Goal: Navigation & Orientation: Understand site structure

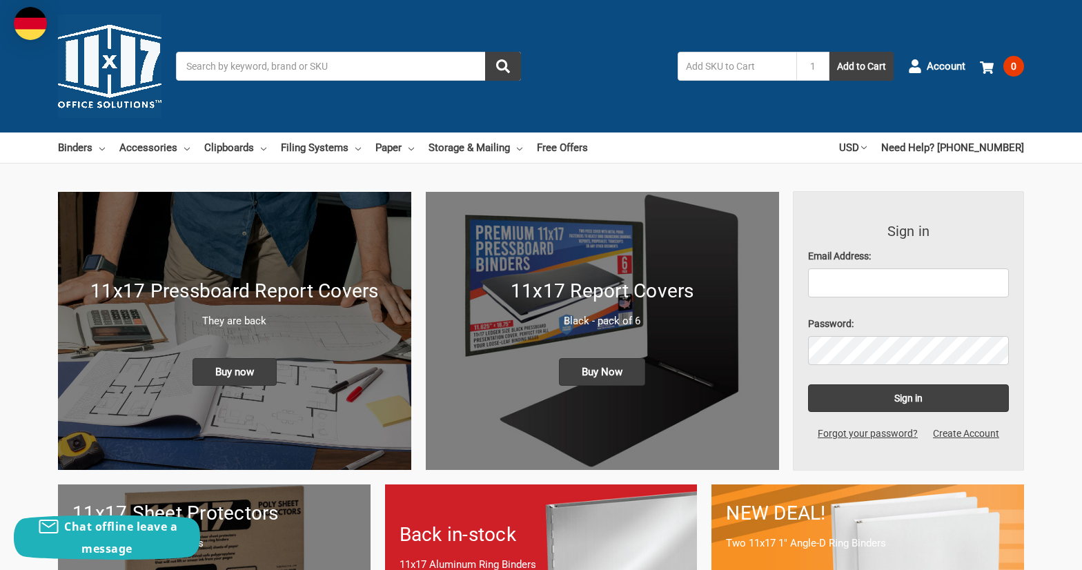
scroll to position [3578, 0]
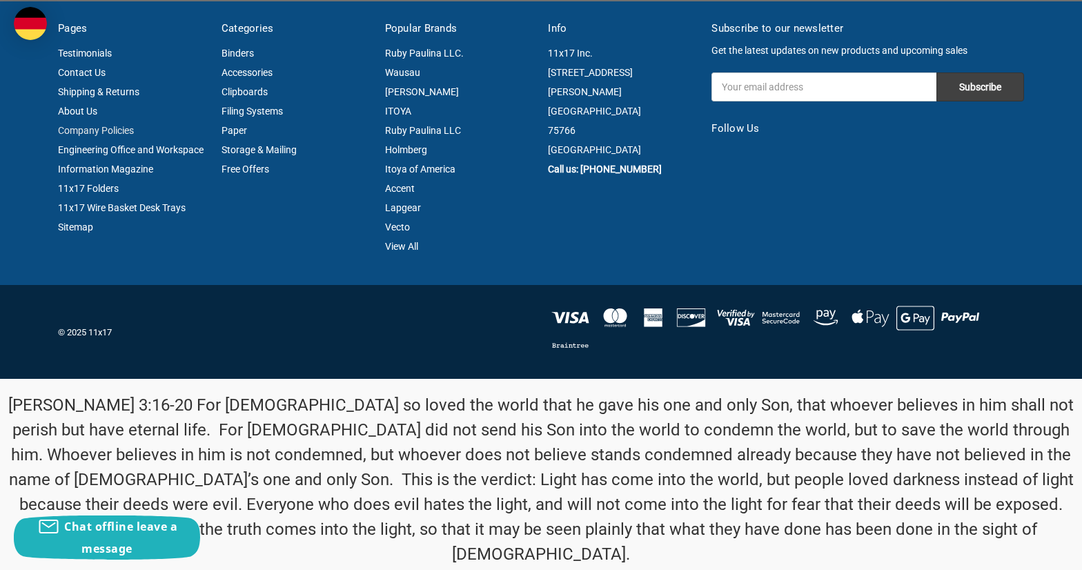
click at [96, 130] on link "Company Policies" at bounding box center [96, 130] width 76 height 11
click at [131, 150] on link "Engineering Office and Workspace Information Magazine" at bounding box center [131, 159] width 146 height 30
